Goal: Information Seeking & Learning: Learn about a topic

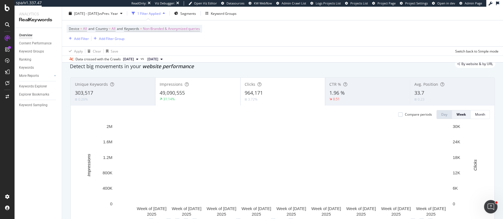
scroll to position [41, 0]
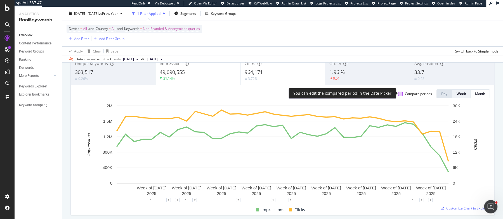
click at [401, 95] on div at bounding box center [400, 94] width 4 height 4
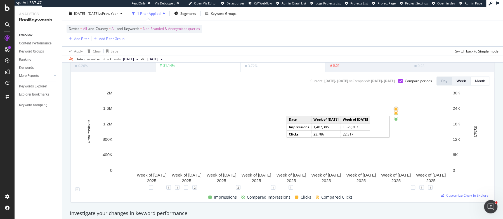
scroll to position [44, 0]
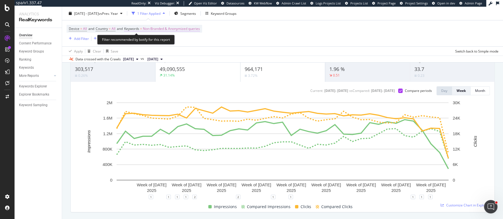
click at [155, 27] on span "Non-Branded & Anonymized queries" at bounding box center [171, 29] width 57 height 8
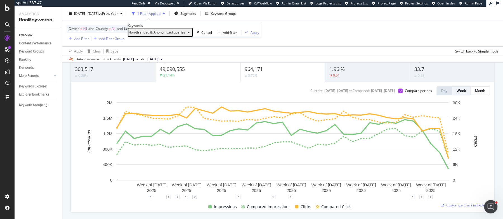
click at [144, 35] on span "Non-Branded & Anonymized queries" at bounding box center [156, 32] width 57 height 5
click at [136, 90] on div "All" at bounding box center [165, 94] width 67 height 8
click at [197, 35] on div "Apply" at bounding box center [201, 32] width 9 height 5
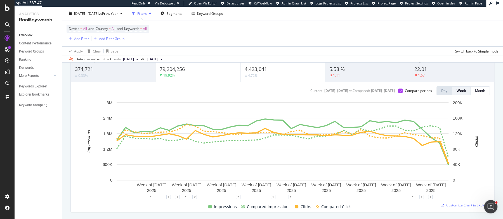
click at [188, 79] on div "Impressions 79,204,256 19.92%" at bounding box center [197, 67] width 84 height 25
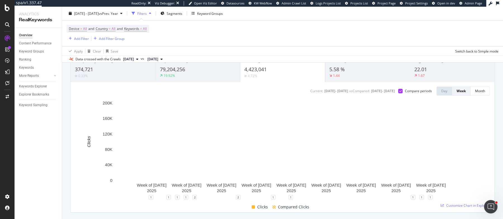
scroll to position [45, 0]
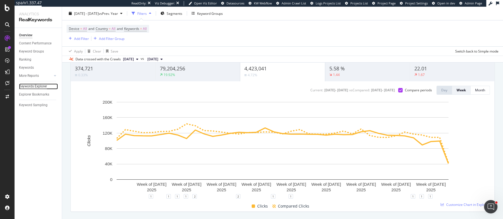
click at [23, 89] on div "Keywords Explorer" at bounding box center [33, 87] width 28 height 6
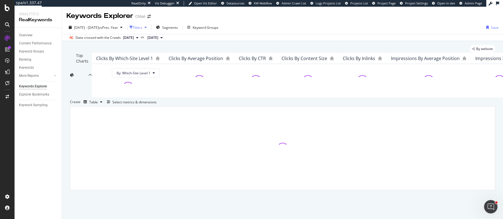
click at [142, 26] on div "Filters" at bounding box center [137, 27] width 9 height 5
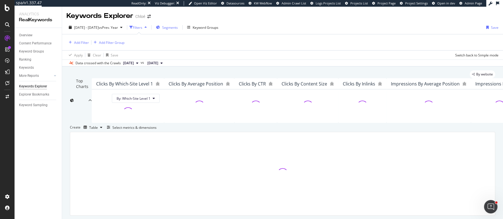
click at [178, 27] on span "Segments" at bounding box center [170, 27] width 16 height 5
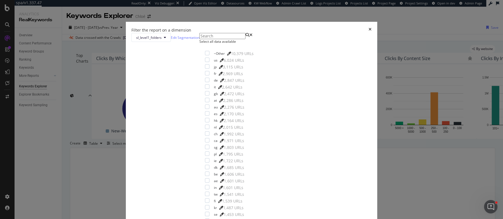
click at [368, 27] on div "times" at bounding box center [369, 30] width 3 height 6
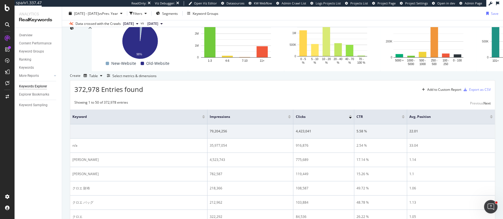
scroll to position [93, 0]
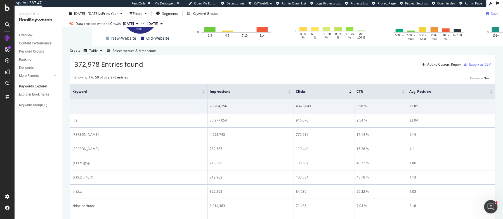
click at [445, 55] on div "Create Table Select metrics & dimensions" at bounding box center [282, 50] width 425 height 9
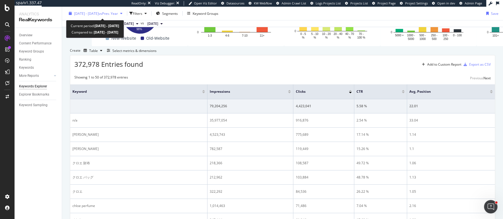
click at [99, 14] on span "[DATE] - [DATE]" at bounding box center [86, 13] width 25 height 5
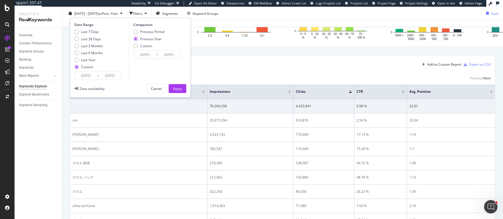
click at [283, 19] on div "[DATE] - [DATE] vs Prev. Year Filters Segments Keyword Groups Date Range Last 7…" at bounding box center [282, 14] width 441 height 11
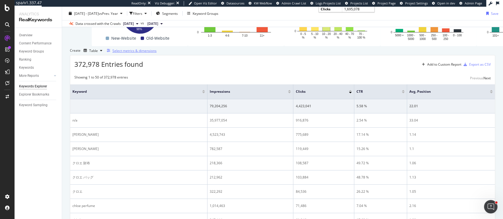
click at [156, 53] on div "Select metrics & dimensions" at bounding box center [134, 50] width 44 height 5
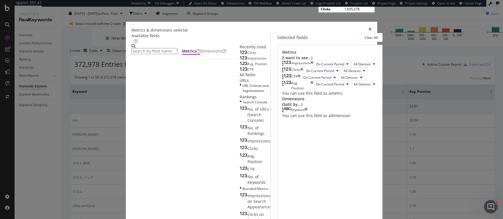
click at [430, 45] on div "Metrics & dimensions selector Available fields Metrics Dimensions Recently Used…" at bounding box center [251, 109] width 503 height 219
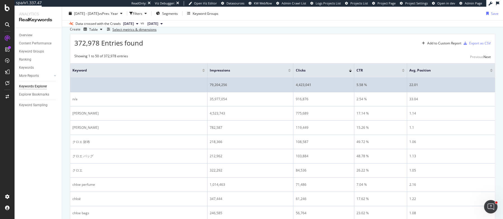
scroll to position [117, 0]
